Goal: Task Accomplishment & Management: Manage account settings

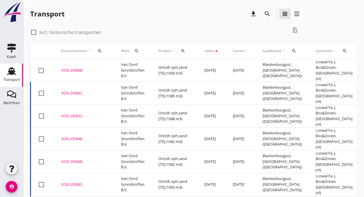
click at [128, 71] on td "Van Oord Grondstoffen B.V." at bounding box center [132, 70] width 37 height 23
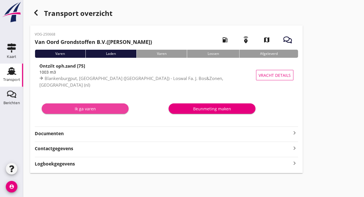
click at [88, 109] on div "Ik ga varen" at bounding box center [85, 109] width 78 height 6
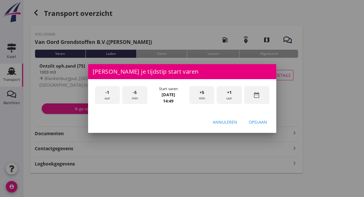
click at [111, 92] on div "-1 uur" at bounding box center [107, 95] width 25 height 18
click at [225, 94] on div "+1 uur" at bounding box center [229, 95] width 25 height 18
click at [138, 96] on div "-5 min" at bounding box center [134, 95] width 25 height 18
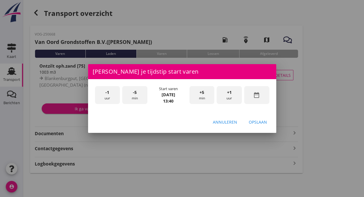
click at [138, 96] on div "-5 min" at bounding box center [134, 95] width 25 height 18
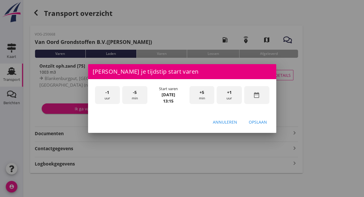
click at [257, 123] on div "Opslaan" at bounding box center [258, 122] width 18 height 6
